Goal: Find specific page/section: Find specific page/section

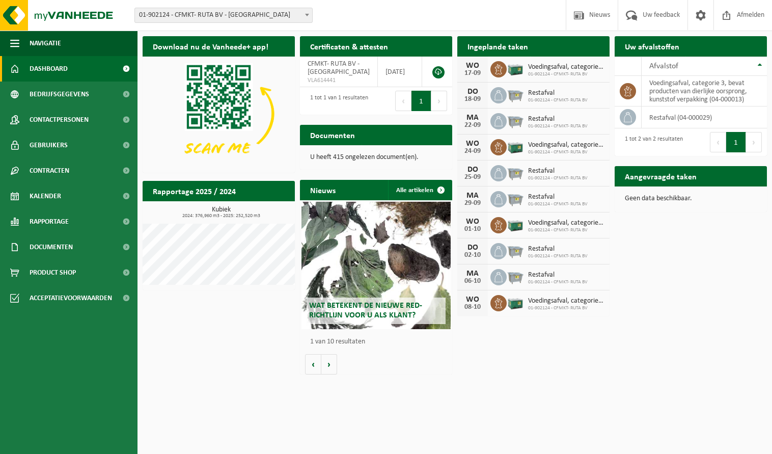
click at [334, 138] on h2 "Documenten" at bounding box center [332, 135] width 65 height 20
click at [342, 161] on p "U heeft 415 ongelezen document(en)." at bounding box center [376, 157] width 132 height 7
click at [432, 154] on div "U heeft 415 ongelezen document(en)." at bounding box center [376, 157] width 152 height 24
click at [204, 49] on h2 "Download nu de Vanheede+ app!" at bounding box center [211, 46] width 136 height 20
click at [239, 13] on span "01-902124 - CFMKT- RUTA BV - [GEOGRAPHIC_DATA]" at bounding box center [223, 15] width 177 height 14
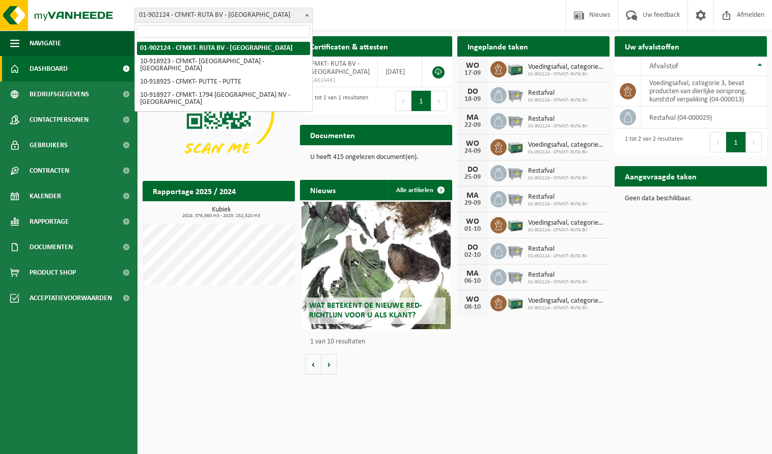
click at [247, 14] on span "01-902124 - CFMKT- RUTA BV - [GEOGRAPHIC_DATA]" at bounding box center [223, 15] width 177 height 14
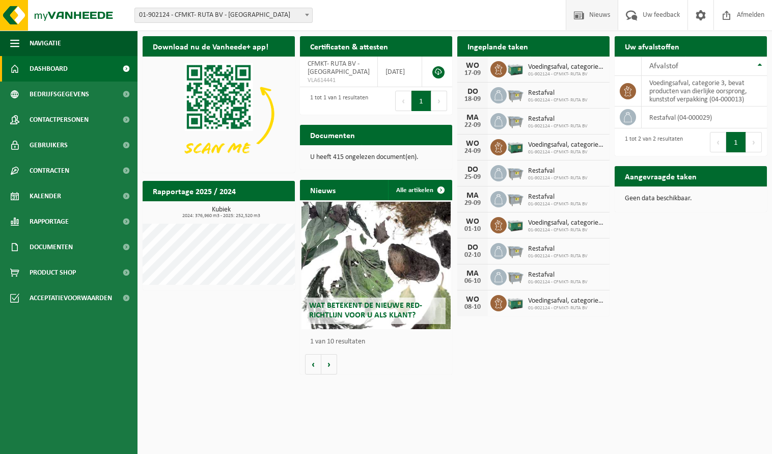
click at [593, 22] on span "Nieuws" at bounding box center [600, 15] width 26 height 30
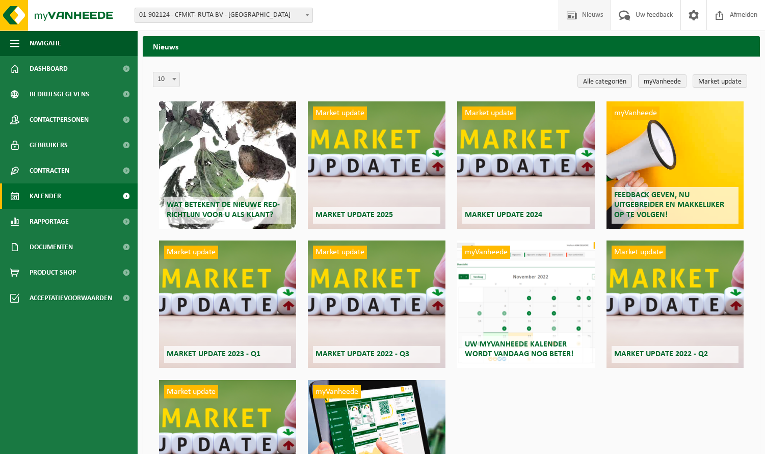
click at [56, 196] on span "Kalender" at bounding box center [46, 195] width 32 height 25
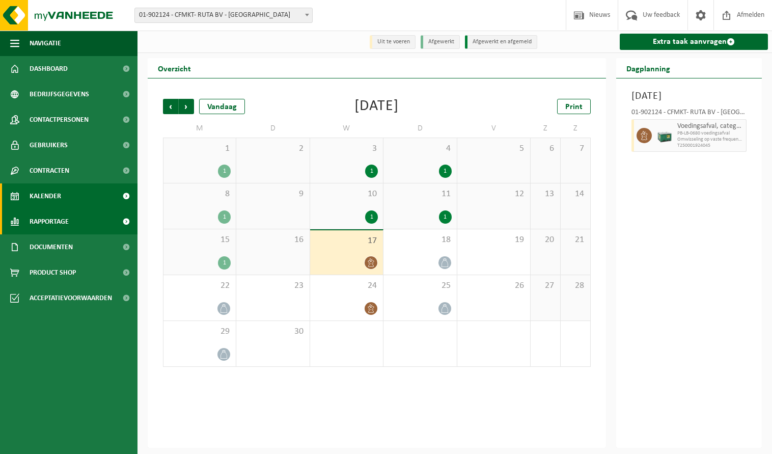
click at [53, 218] on span "Rapportage" at bounding box center [49, 221] width 39 height 25
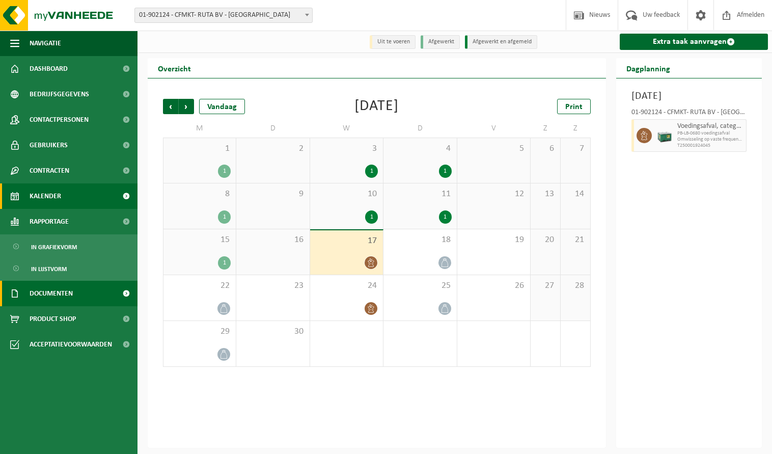
click at [54, 295] on span "Documenten" at bounding box center [51, 293] width 43 height 25
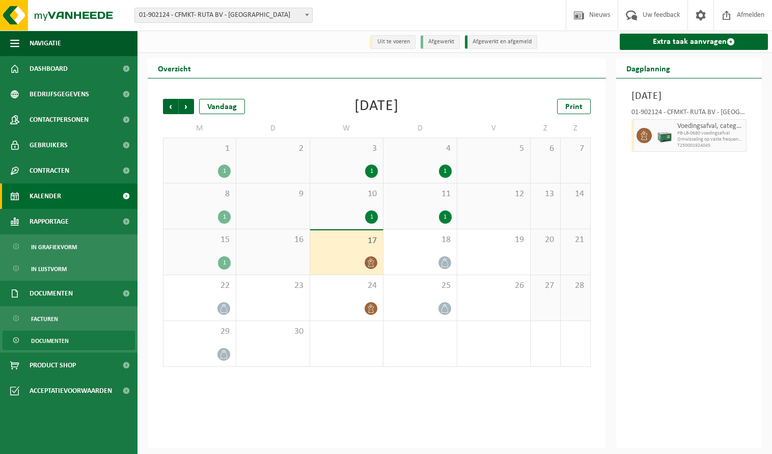
click at [52, 343] on span "Documenten" at bounding box center [50, 340] width 38 height 19
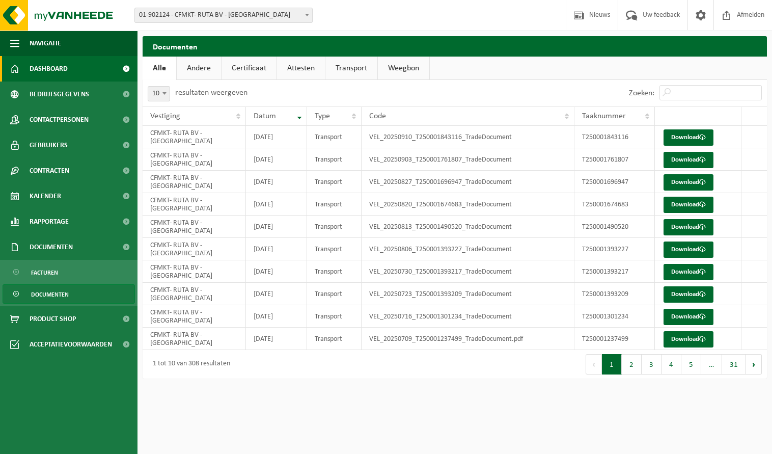
click at [84, 66] on link "Dashboard" at bounding box center [69, 68] width 138 height 25
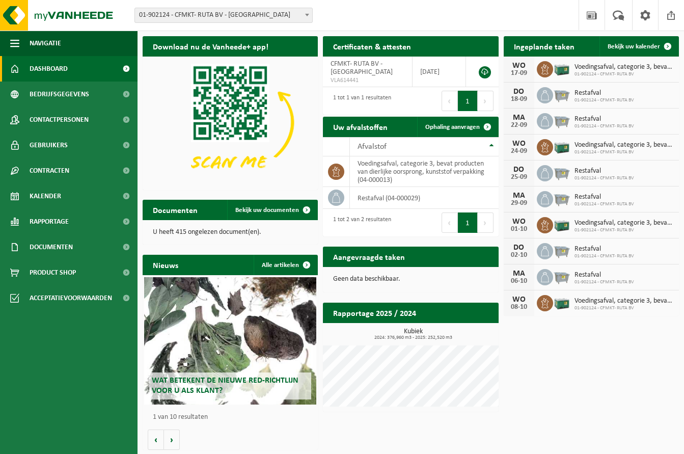
click at [310, 13] on span at bounding box center [307, 14] width 10 height 13
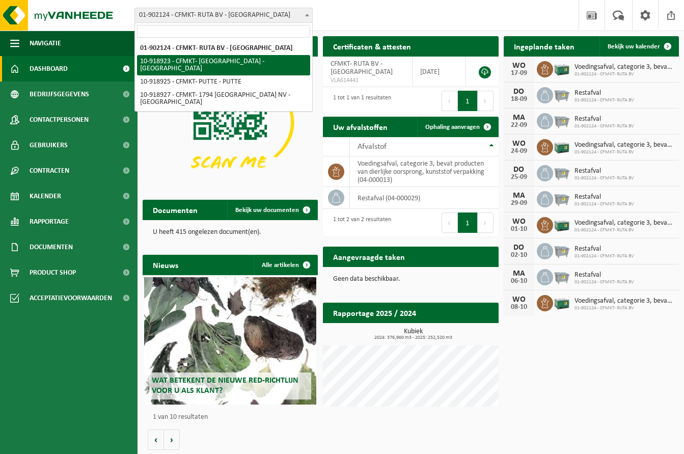
select select "128772"
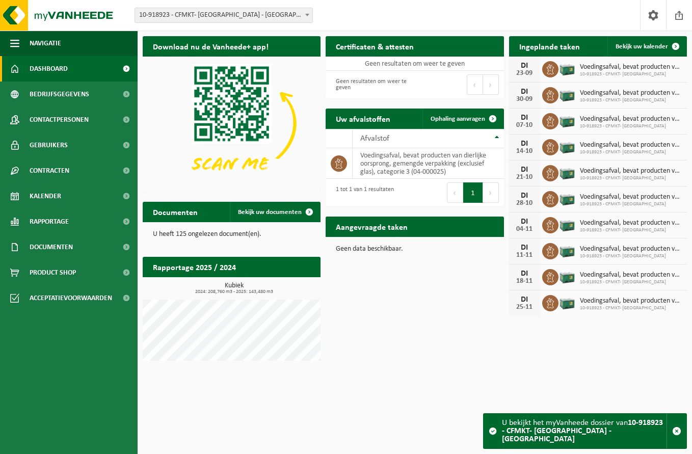
click at [307, 17] on span at bounding box center [307, 14] width 10 height 13
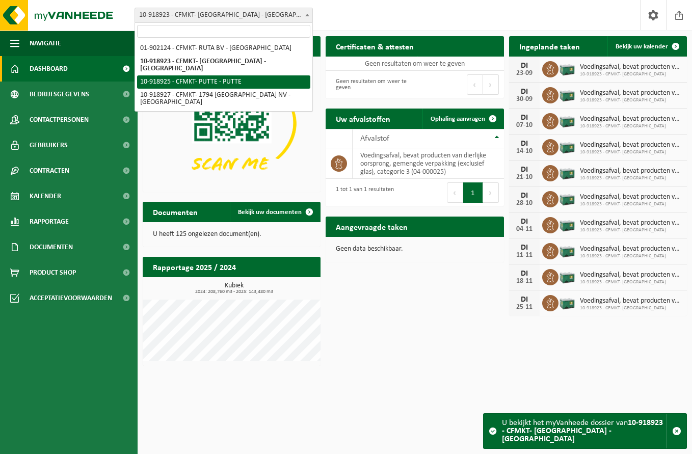
select select "128773"
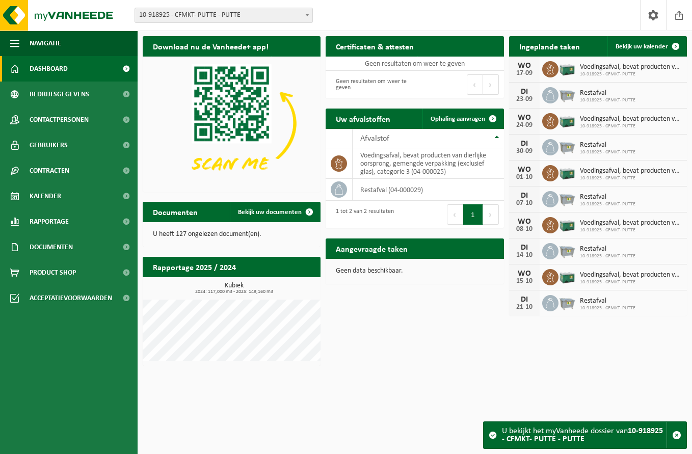
click at [308, 15] on b at bounding box center [307, 15] width 4 height 3
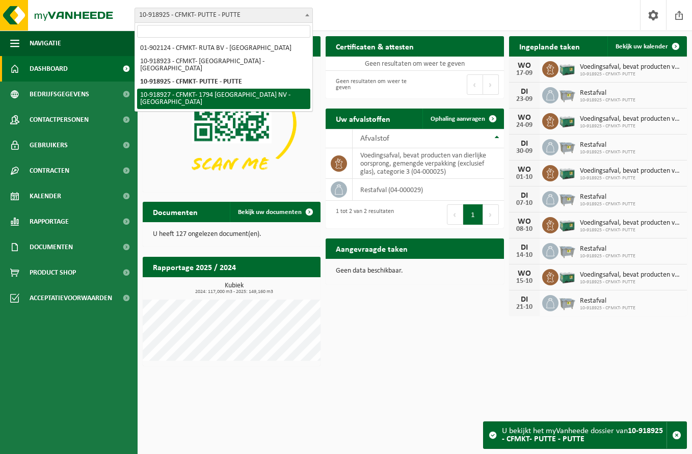
select select "128774"
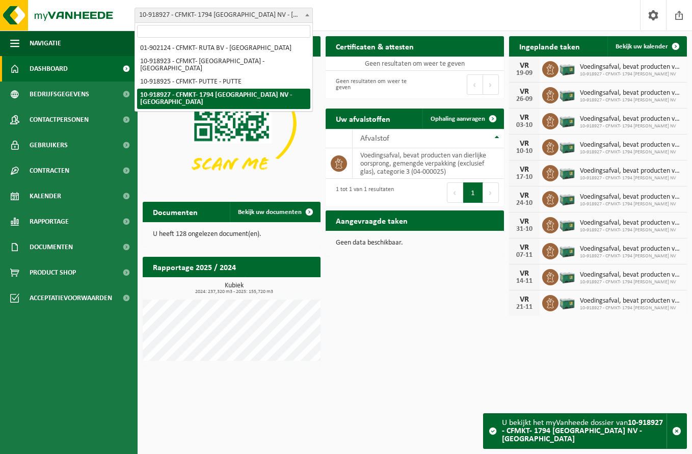
click at [307, 14] on b at bounding box center [307, 15] width 4 height 3
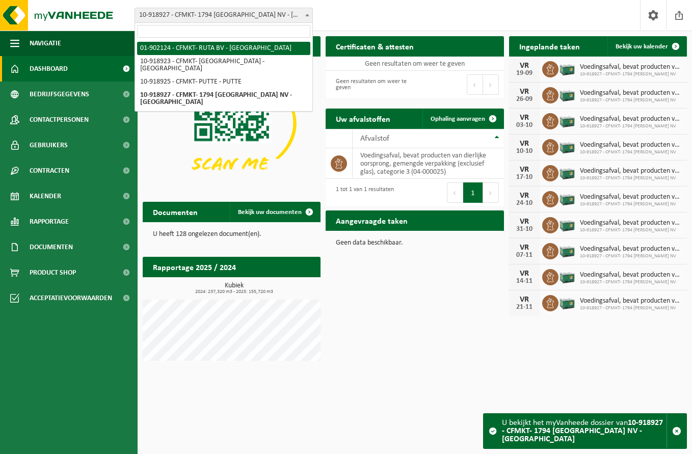
select select "16667"
